Goal: Transaction & Acquisition: Purchase product/service

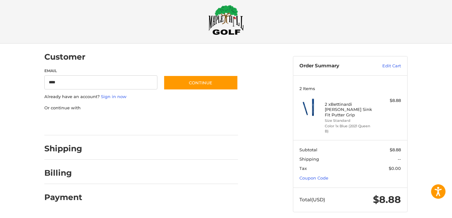
type input "**********"
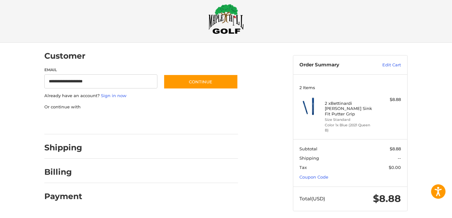
click at [79, 147] on h2 "Shipping" at bounding box center [63, 148] width 38 height 10
click at [69, 149] on h2 "Shipping" at bounding box center [63, 148] width 38 height 10
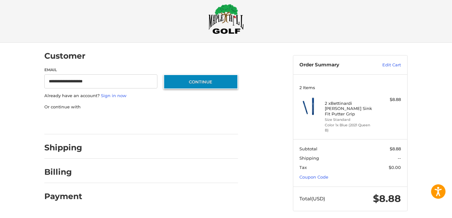
click at [205, 81] on button "Continue" at bounding box center [200, 81] width 74 height 15
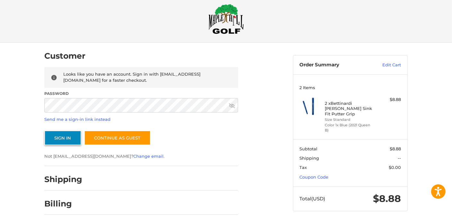
click at [71, 137] on button "Sign In" at bounding box center [62, 138] width 37 height 15
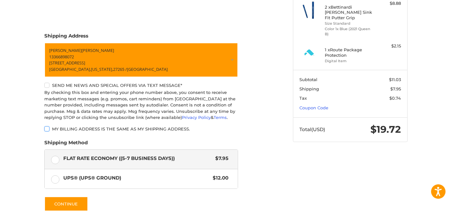
scroll to position [105, 0]
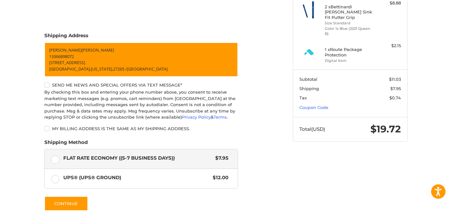
click at [332, 47] on h4 "1 x Route Package Protection" at bounding box center [349, 52] width 49 height 11
click at [308, 47] on img at bounding box center [308, 52] width 19 height 19
click at [340, 47] on h4 "1 x Route Package Protection" at bounding box center [349, 52] width 49 height 11
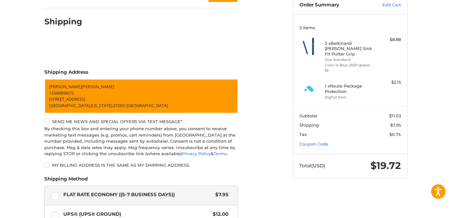
scroll to position [68, 0]
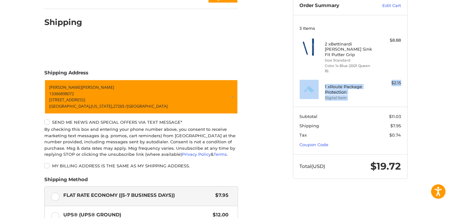
drag, startPoint x: 451, startPoint y: 54, endPoint x: 450, endPoint y: 73, distance: 19.9
click at [450, 73] on div "Customer [EMAIL_ADDRESS][DOMAIN_NAME] Sign Out Shipping Shipping Address [PERSO…" at bounding box center [226, 147] width 452 height 328
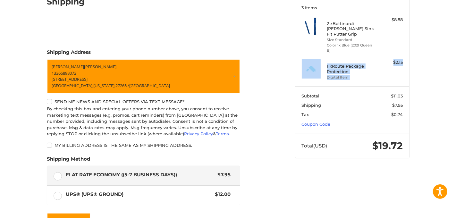
scroll to position [0, 0]
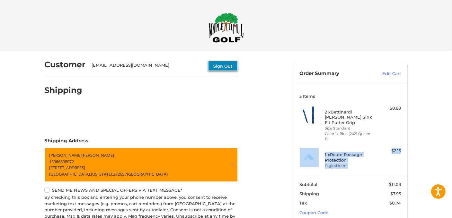
click at [222, 65] on button "Sign Out" at bounding box center [223, 66] width 30 height 11
